Goal: Find specific page/section: Find specific page/section

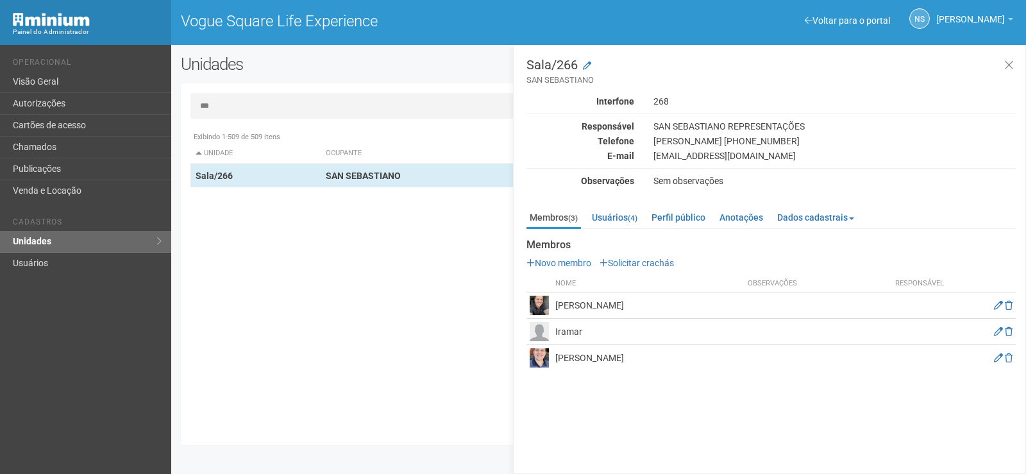
drag, startPoint x: 331, startPoint y: 359, endPoint x: 321, endPoint y: 308, distance: 52.2
click at [331, 359] on div "Exibindo 1-509 de 509 itens Unidade Ocupante Categoria Perfil público Loja/101 …" at bounding box center [603, 280] width 826 height 310
click at [1012, 67] on icon at bounding box center [1009, 65] width 10 height 13
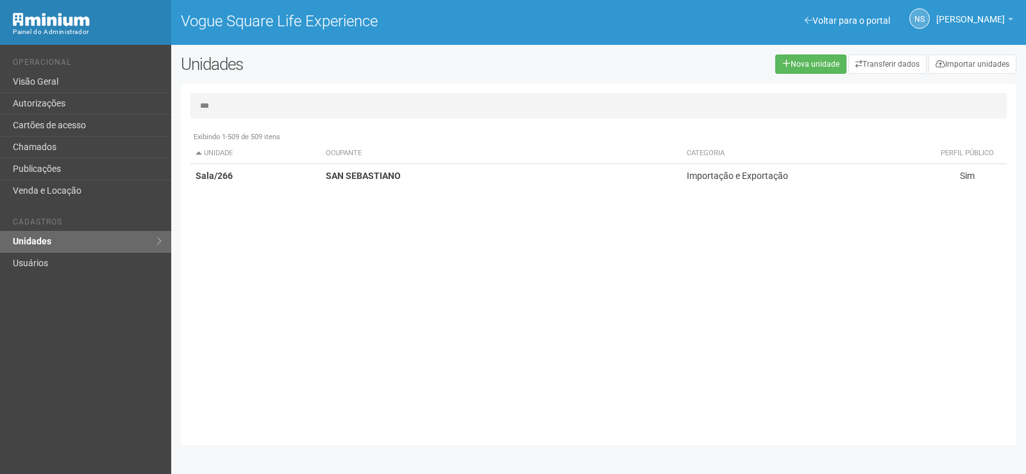
click at [910, 114] on input "***" at bounding box center [598, 106] width 817 height 26
type input "*"
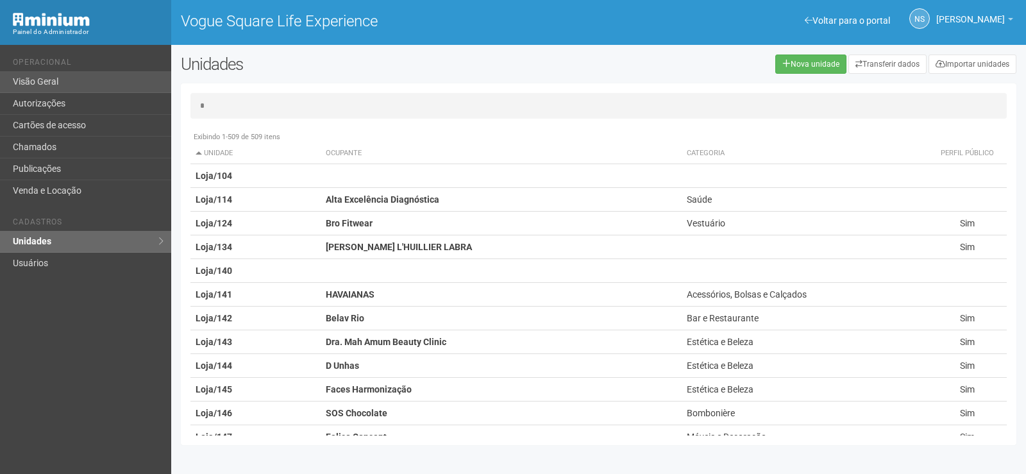
type input "*"
click at [99, 84] on link "Visão Geral" at bounding box center [85, 82] width 171 height 22
